Goal: Task Accomplishment & Management: Use online tool/utility

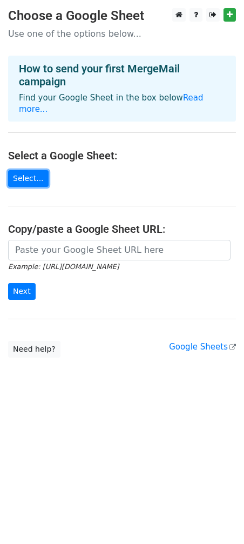
click at [26, 170] on link "Select..." at bounding box center [28, 178] width 41 height 17
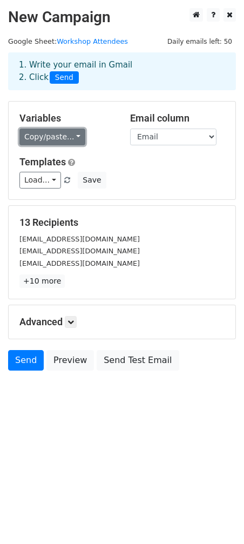
click at [57, 139] on link "Copy/paste..." at bounding box center [52, 137] width 66 height 17
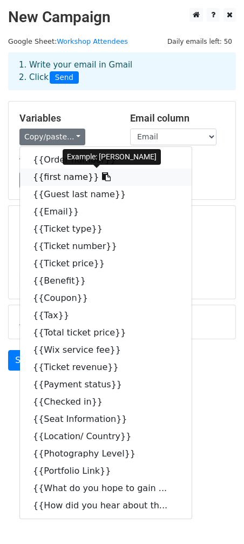
click at [102, 177] on icon at bounding box center [106, 176] width 9 height 9
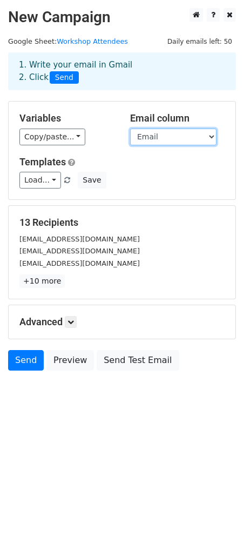
click at [157, 136] on select "Order number first name Guest last name Email Ticket type Ticket number Ticket …" at bounding box center [173, 137] width 86 height 17
click at [130, 129] on select "Order number first name Guest last name Email Ticket type Ticket number Ticket …" at bounding box center [173, 137] width 86 height 17
